Goal: Navigation & Orientation: Understand site structure

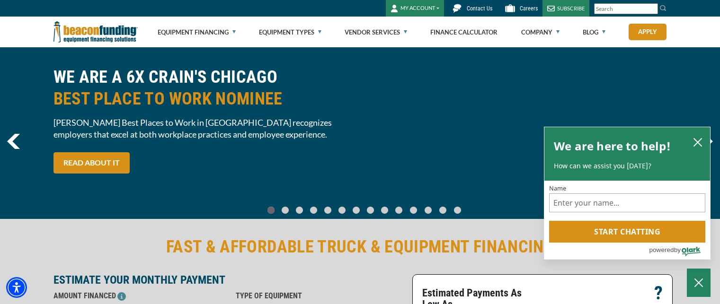
scroll to position [44, 0]
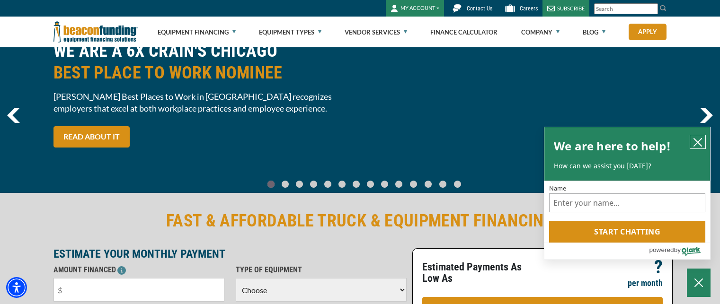
click at [697, 143] on icon "close chatbox" at bounding box center [698, 143] width 8 height 8
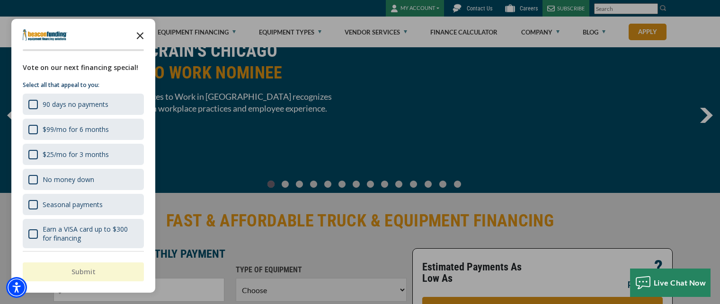
click at [139, 32] on icon "Close the survey" at bounding box center [140, 35] width 19 height 19
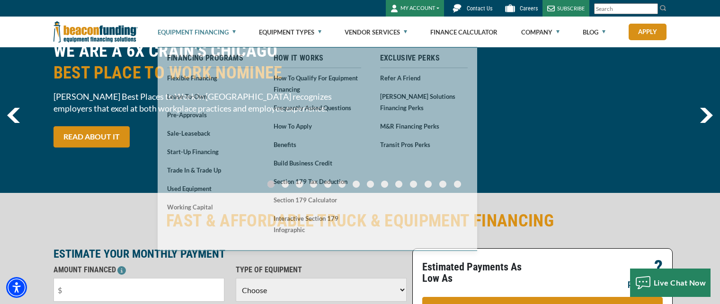
click at [216, 31] on link "Equipment Financing" at bounding box center [197, 32] width 78 height 30
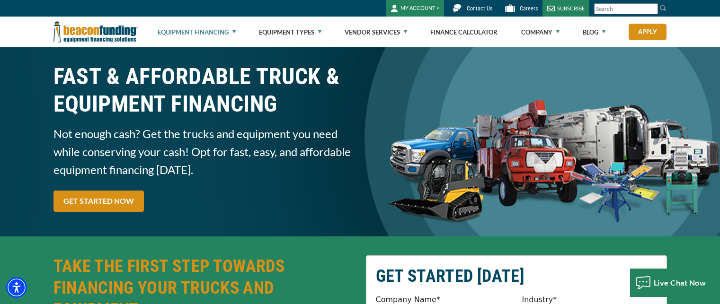
click at [231, 30] on link "Equipment Financing" at bounding box center [197, 32] width 78 height 30
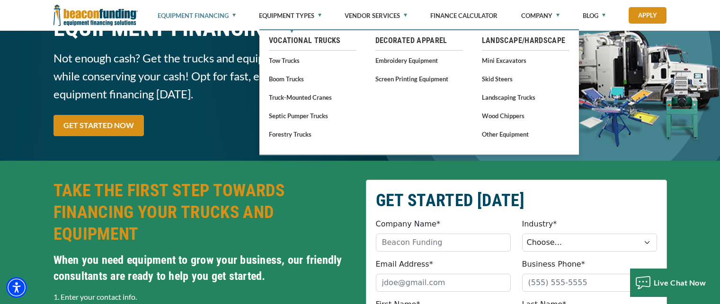
scroll to position [95, 0]
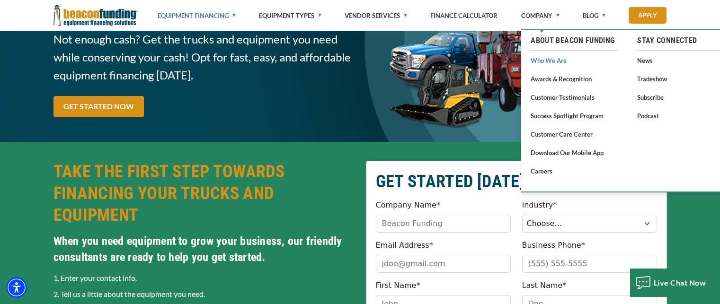
click at [560, 60] on link "Who We Are" at bounding box center [575, 60] width 88 height 12
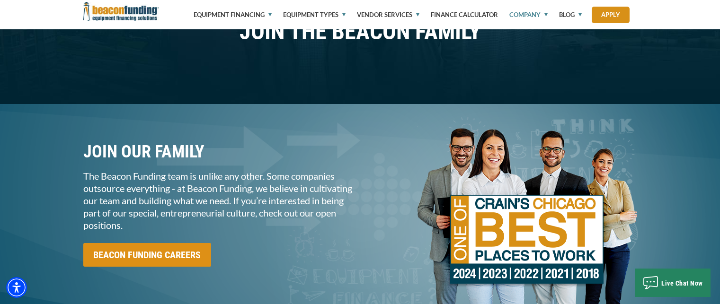
scroll to position [522, 0]
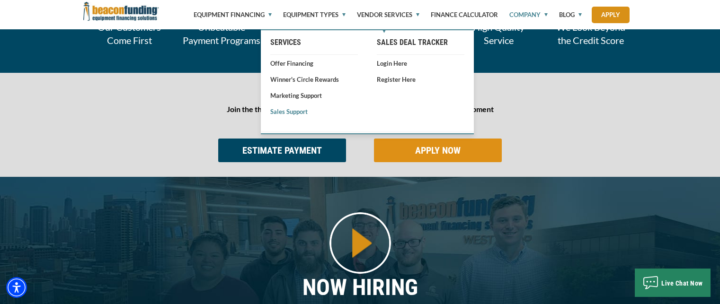
click at [304, 111] on link "Sales Support" at bounding box center [314, 111] width 88 height 9
